Goal: Information Seeking & Learning: Learn about a topic

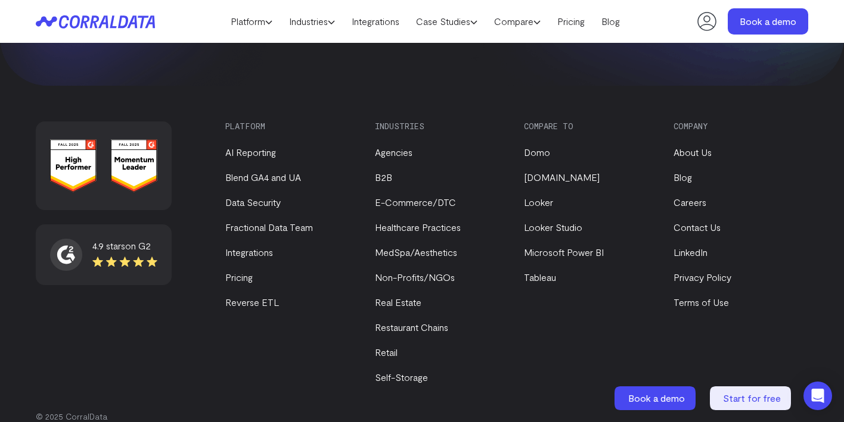
scroll to position [1678, 0]
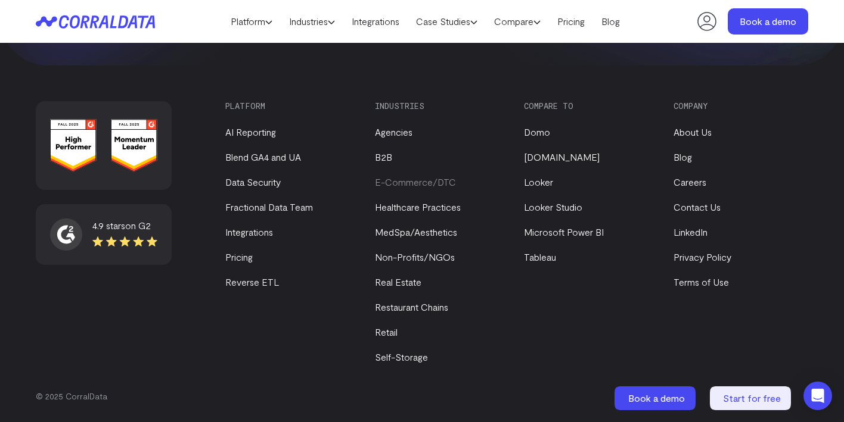
click at [407, 183] on link "E-Commerce/DTC" at bounding box center [415, 181] width 81 height 11
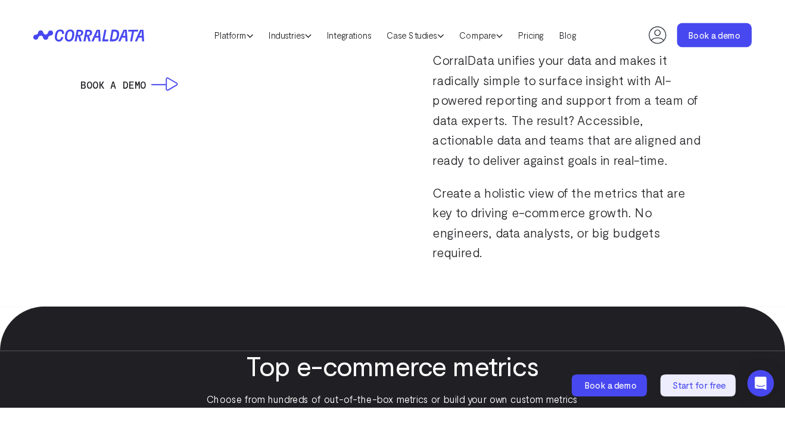
scroll to position [1168, 0]
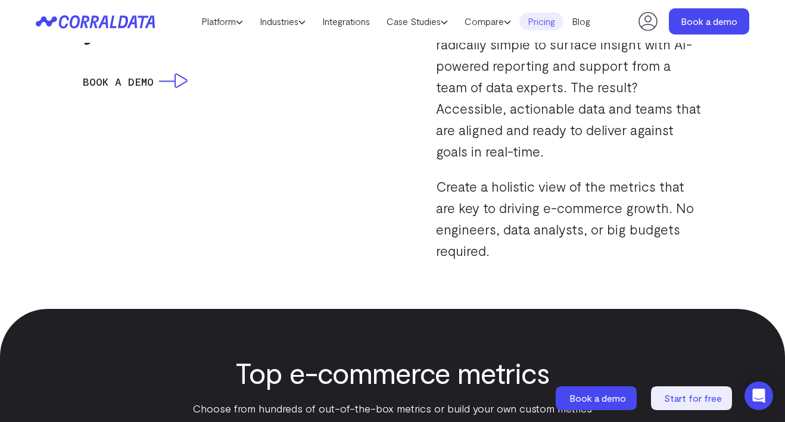
click at [531, 21] on link "Pricing" at bounding box center [541, 22] width 44 height 18
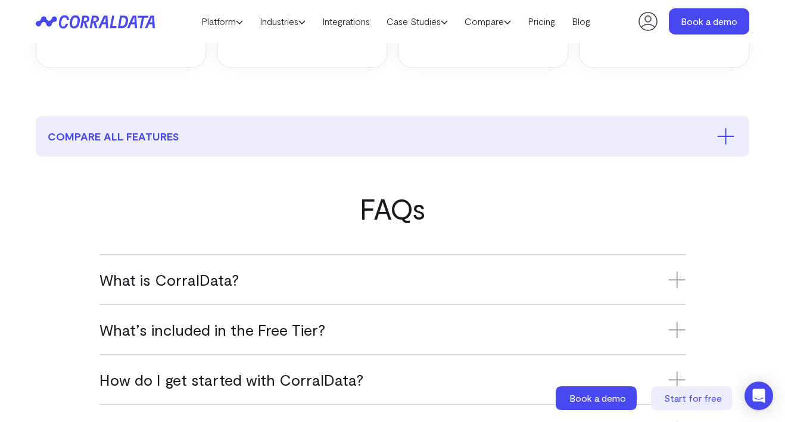
scroll to position [593, 0]
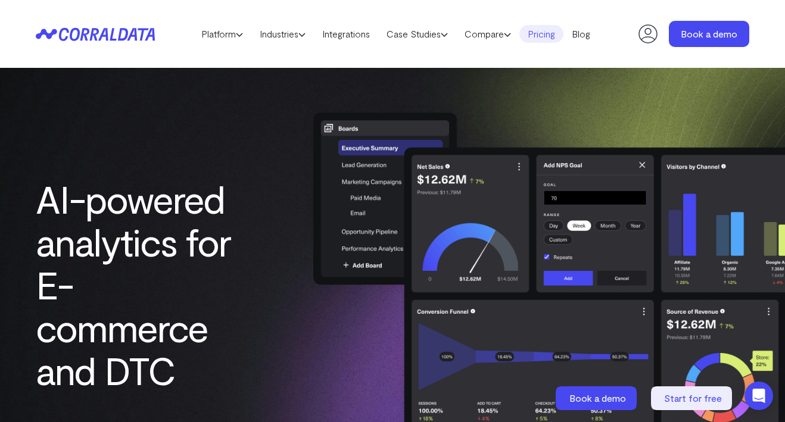
click at [553, 35] on link "Pricing" at bounding box center [541, 34] width 44 height 18
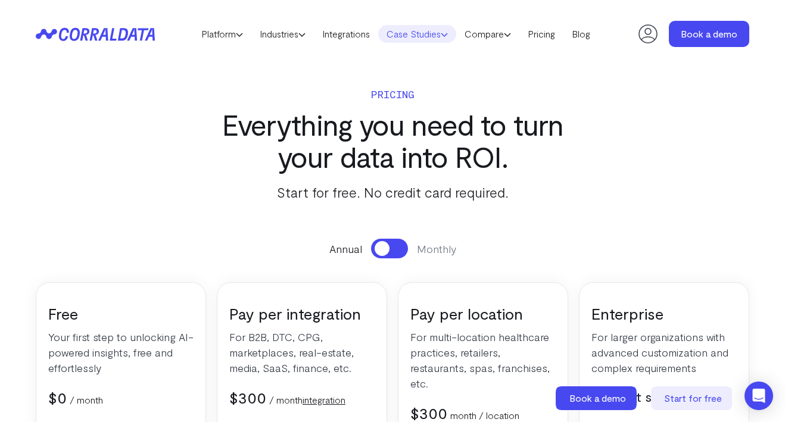
click at [411, 36] on link "Case Studies" at bounding box center [417, 34] width 78 height 18
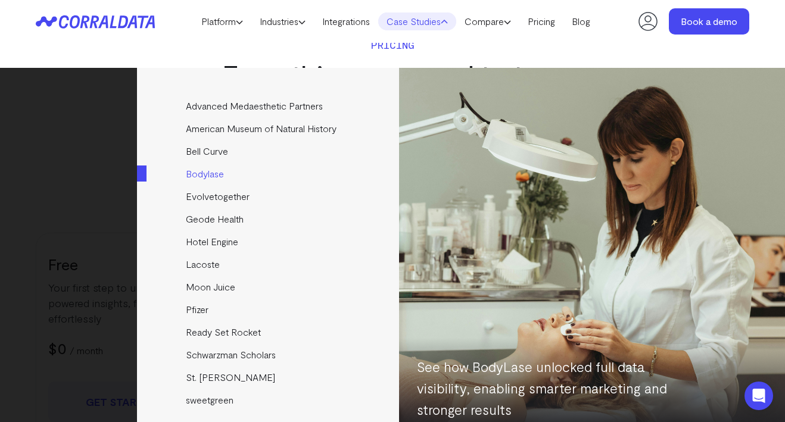
scroll to position [29, 0]
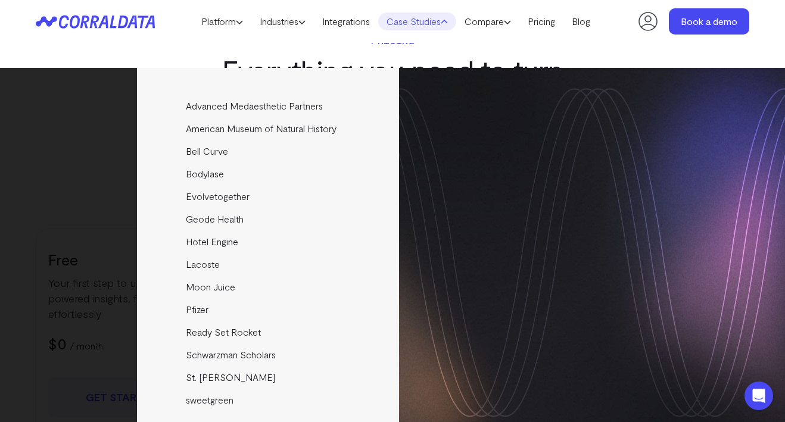
click at [314, 183] on link "Bodylase" at bounding box center [269, 174] width 265 height 23
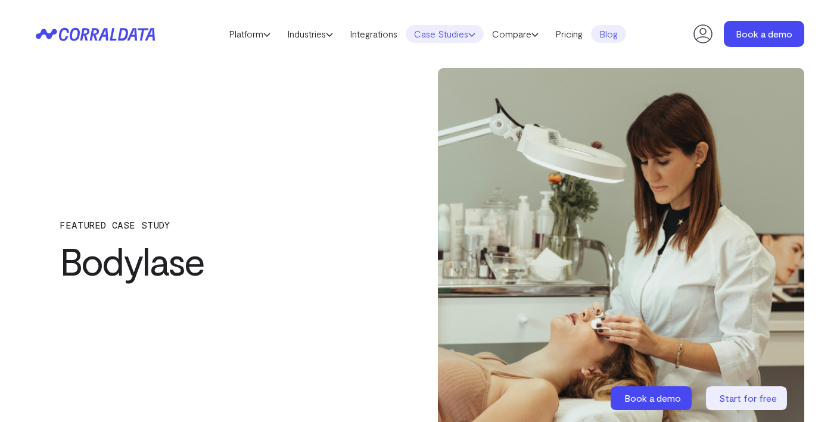
click at [463, 36] on link "Case Studies" at bounding box center [445, 34] width 78 height 18
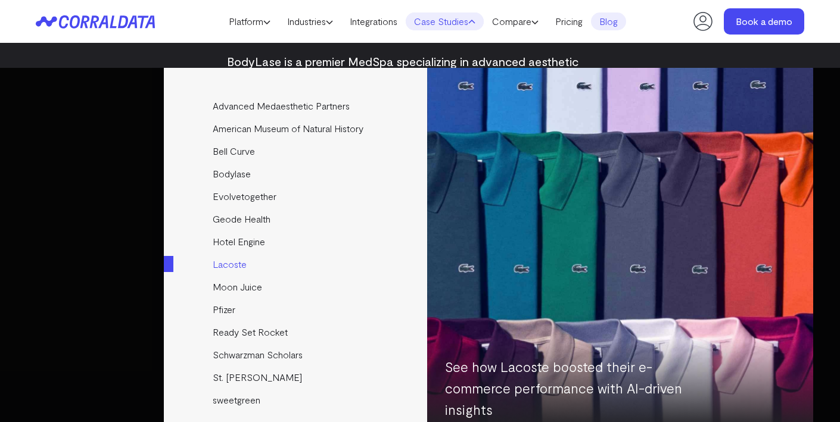
scroll to position [577, 0]
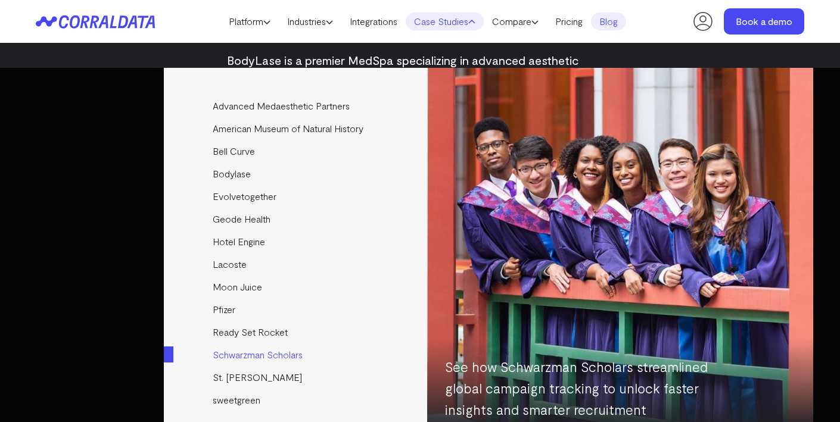
click at [246, 359] on link "Schwarzman Scholars" at bounding box center [296, 355] width 265 height 23
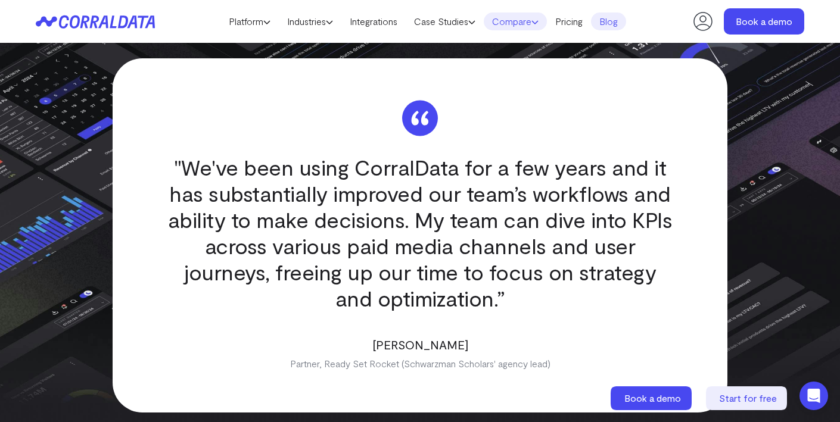
scroll to position [2049, 0]
